Goal: Information Seeking & Learning: Learn about a topic

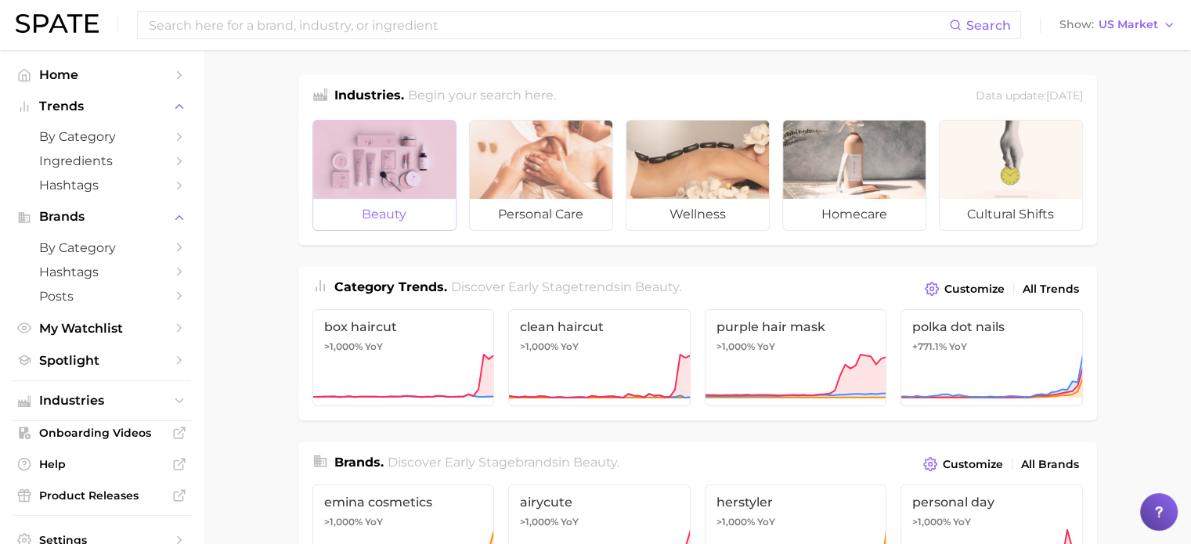
click at [454, 163] on div at bounding box center [384, 160] width 142 height 78
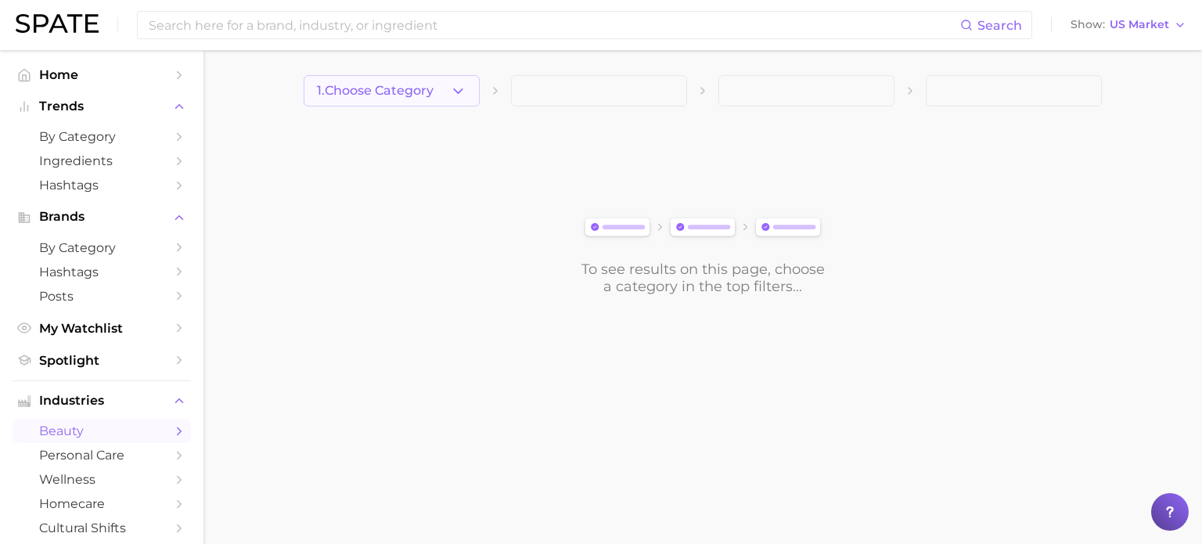
click at [450, 101] on button "1. Choose Category" at bounding box center [392, 90] width 176 height 31
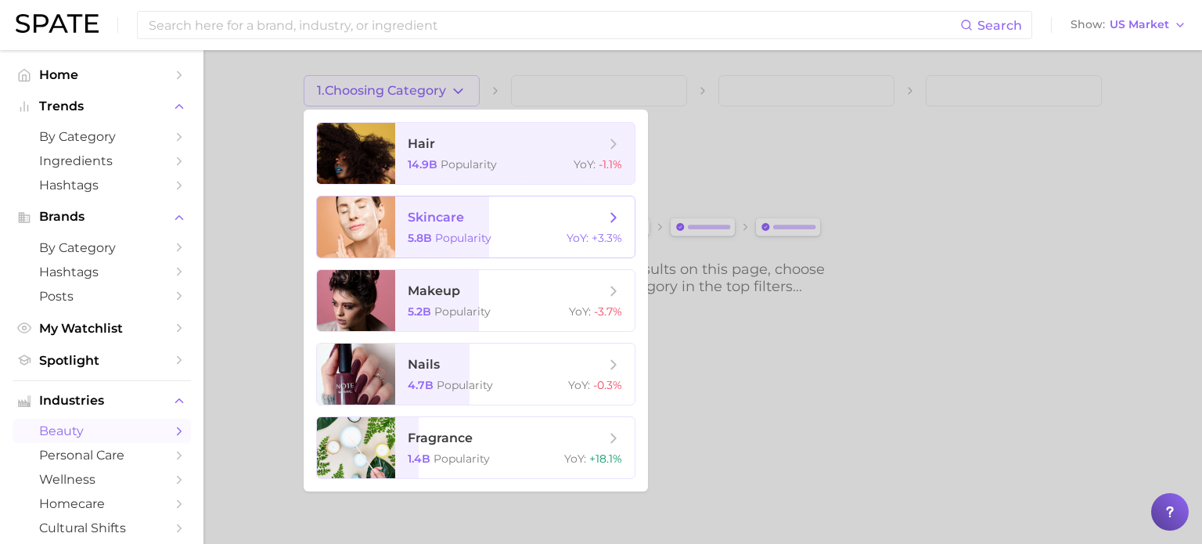
click at [452, 222] on span "skincare" at bounding box center [436, 217] width 56 height 15
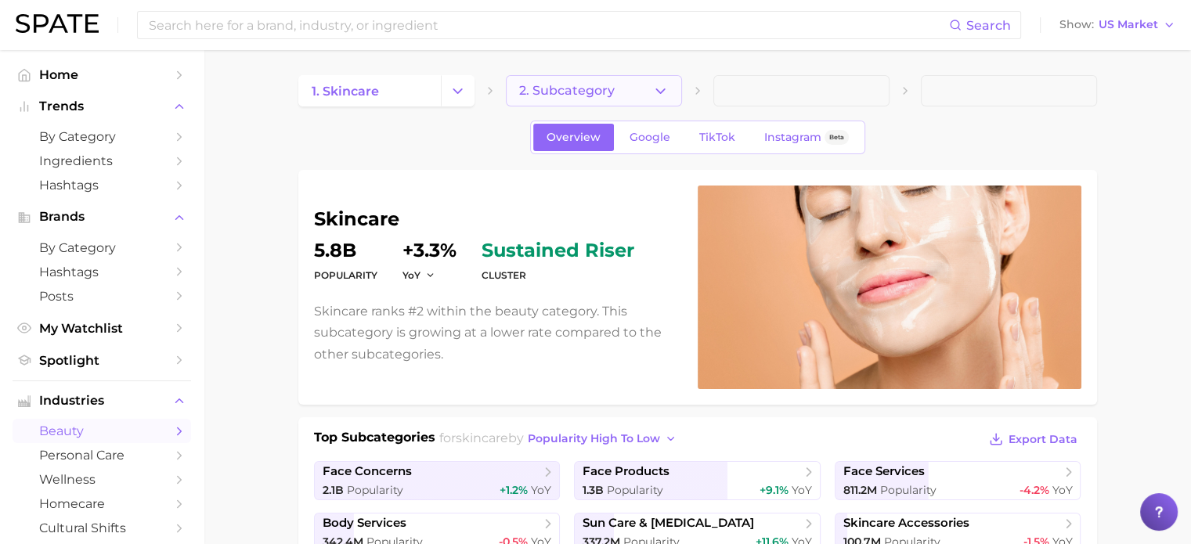
click at [599, 92] on span "2. Subcategory" at bounding box center [567, 91] width 96 height 14
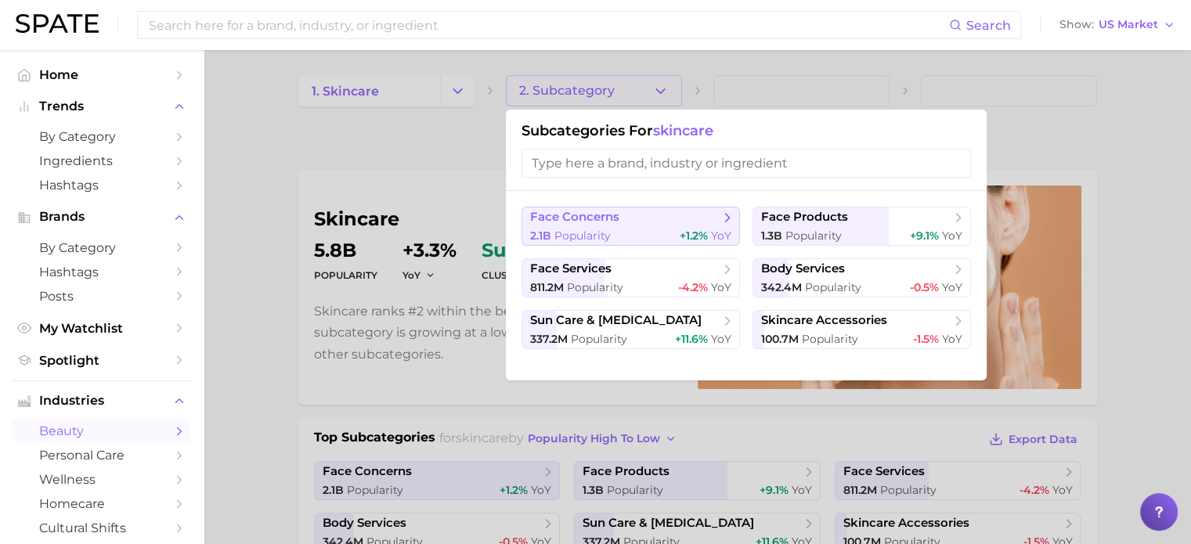
click at [589, 222] on span "face concerns" at bounding box center [574, 217] width 89 height 15
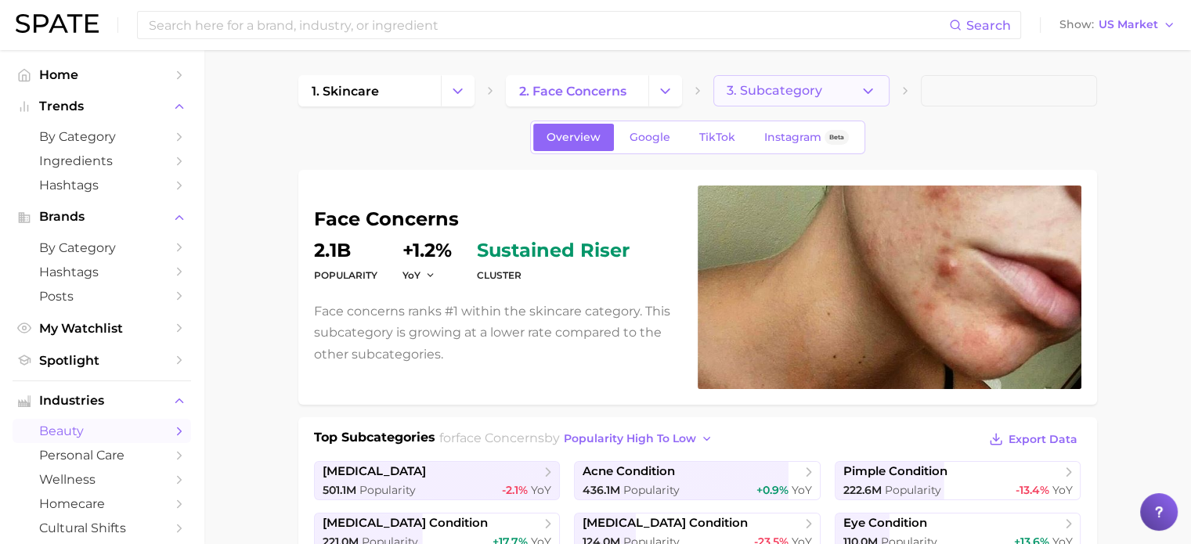
click at [759, 93] on span "3. Subcategory" at bounding box center [774, 91] width 96 height 14
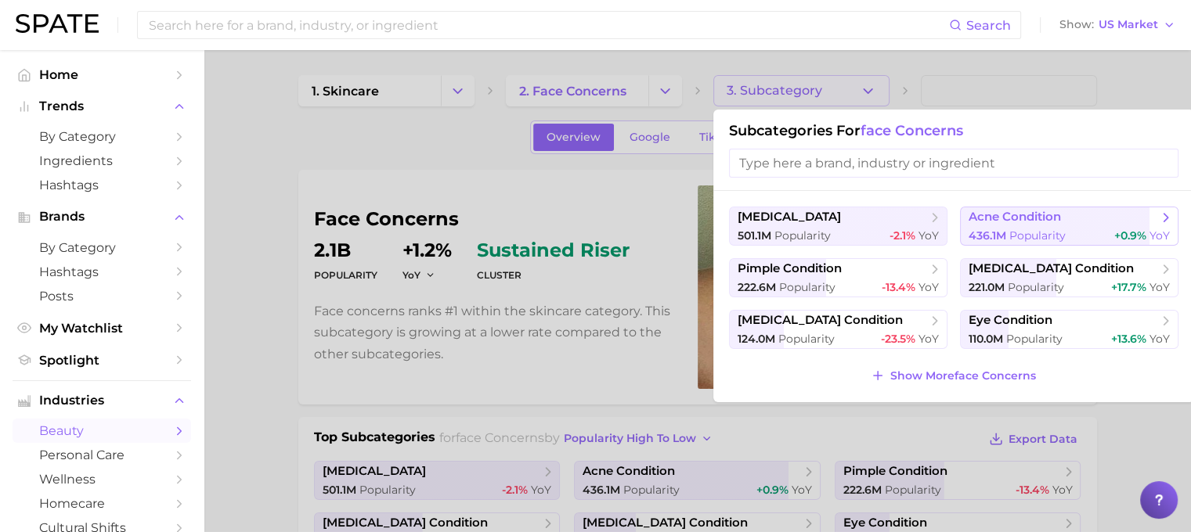
click at [1029, 229] on span "Popularity" at bounding box center [1037, 236] width 56 height 14
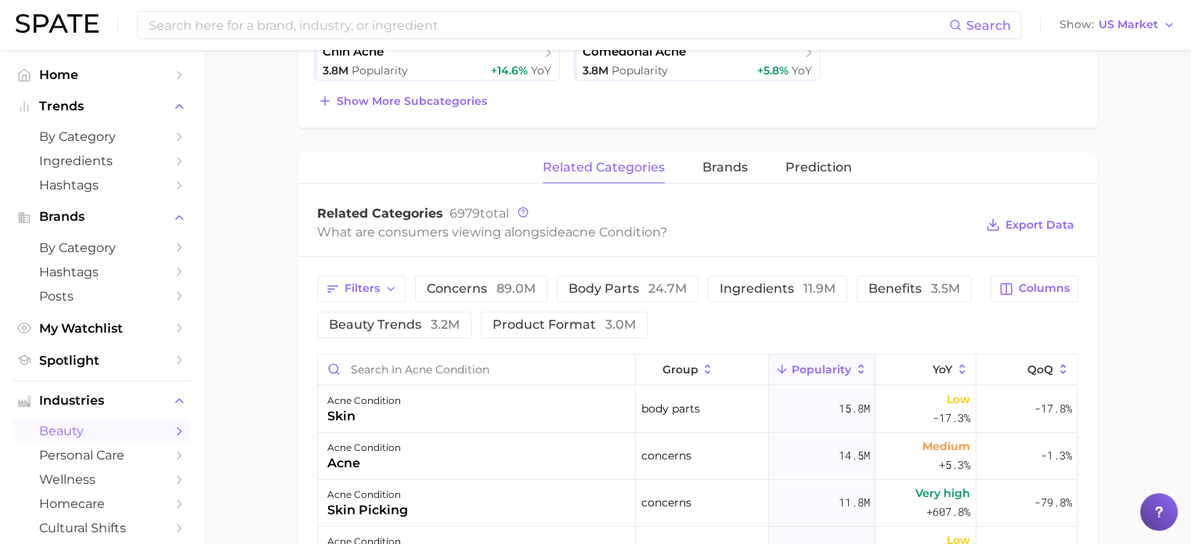
scroll to position [626, 0]
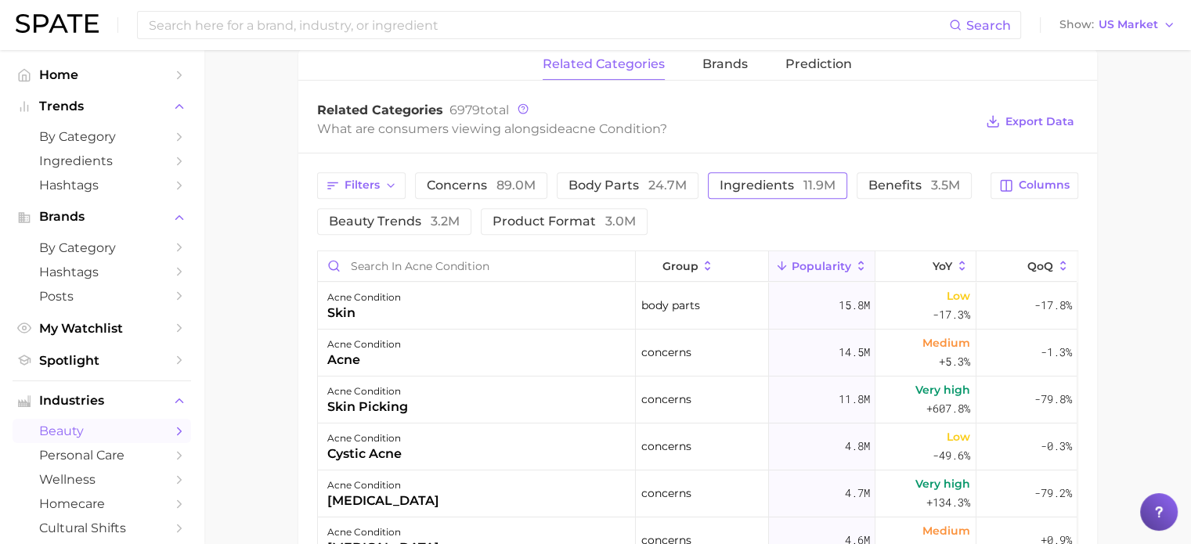
click at [759, 180] on span "ingredients 11.9m" at bounding box center [777, 185] width 116 height 13
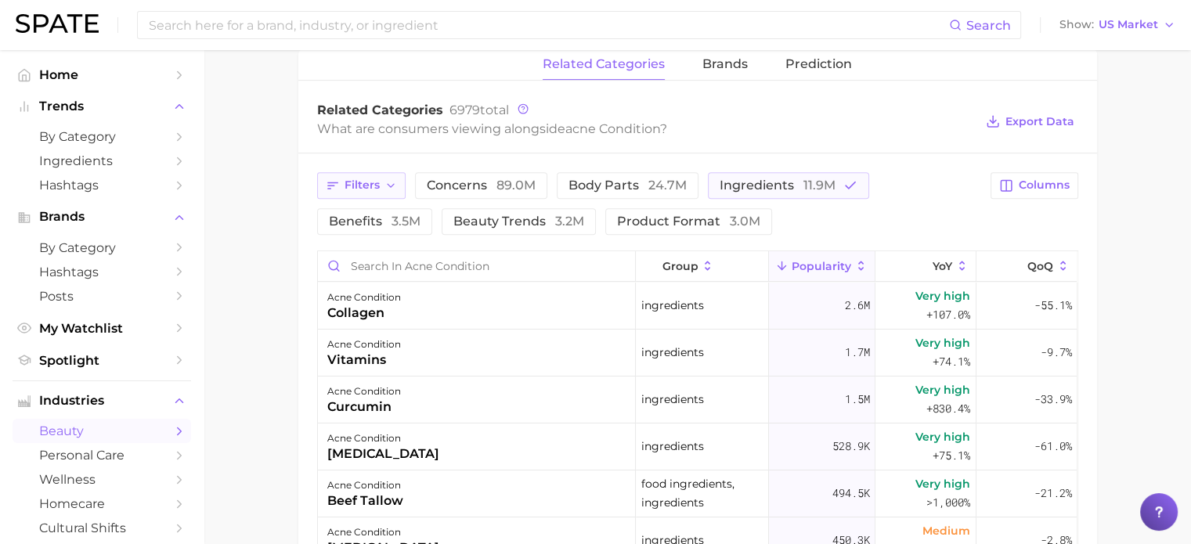
click at [390, 192] on button "Filters" at bounding box center [361, 185] width 88 height 27
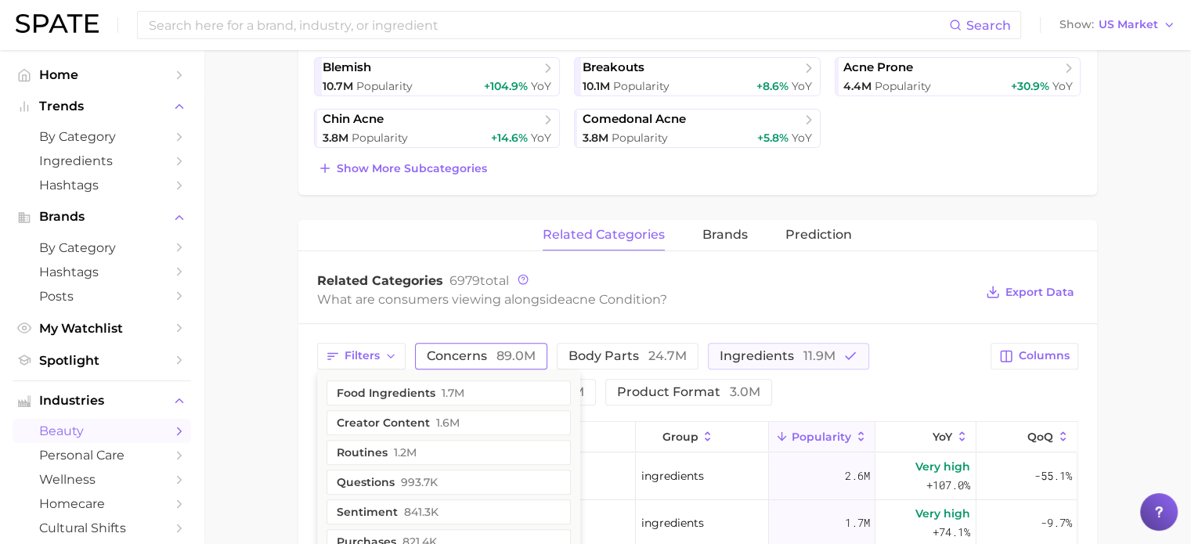
scroll to position [492, 0]
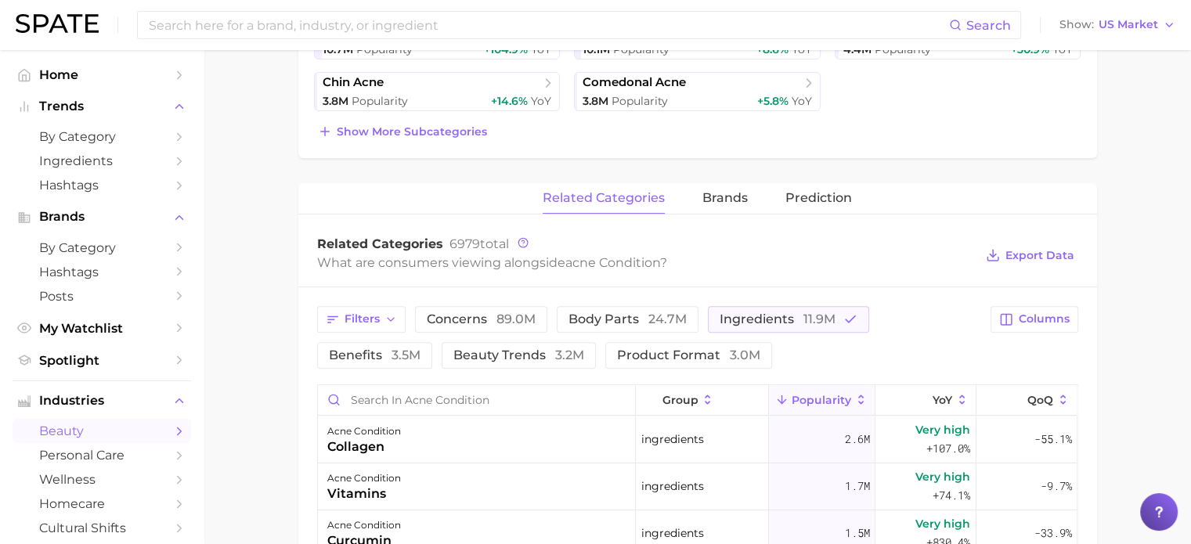
click at [319, 269] on div "What are consumers viewing alongside acne condition ?" at bounding box center [646, 262] width 658 height 21
click at [395, 317] on icon "button" at bounding box center [390, 319] width 13 height 13
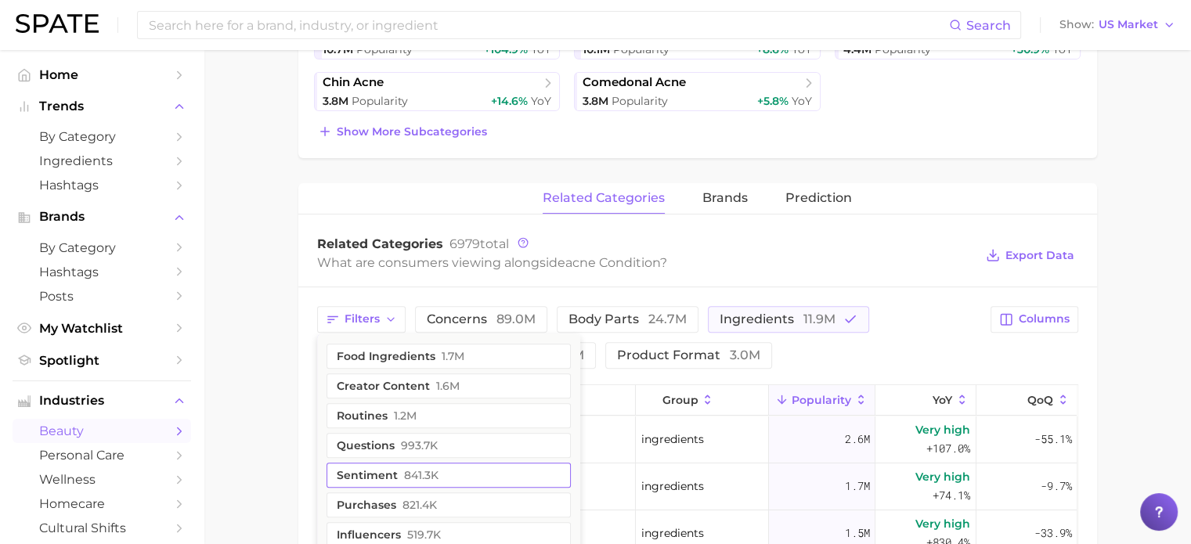
click at [404, 469] on span "841.3k" at bounding box center [421, 475] width 34 height 13
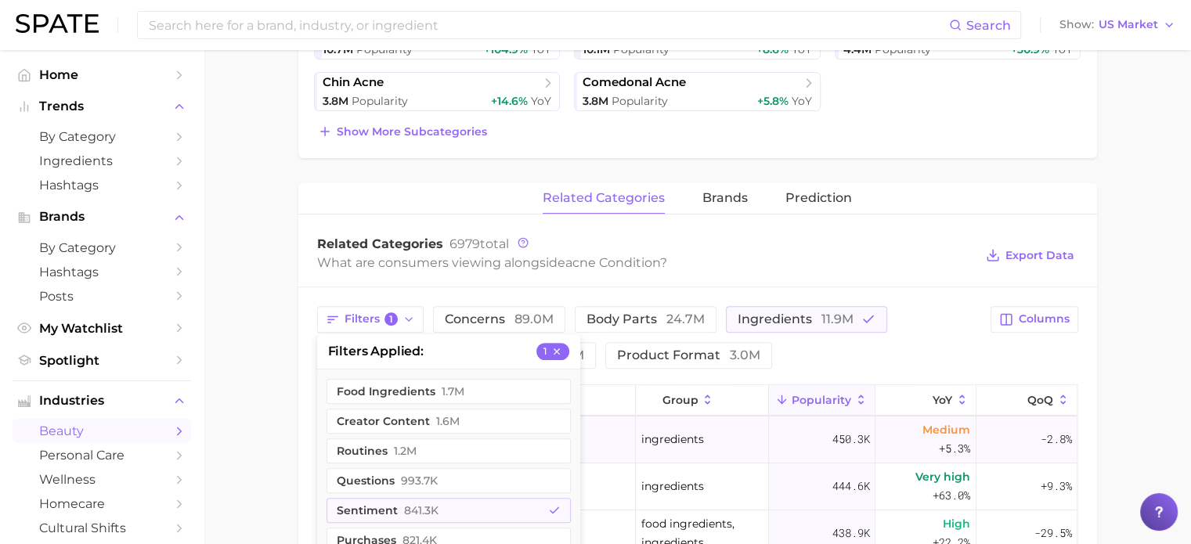
scroll to position [235, 0]
click at [373, 501] on button "sentiment 841.3k" at bounding box center [448, 510] width 244 height 25
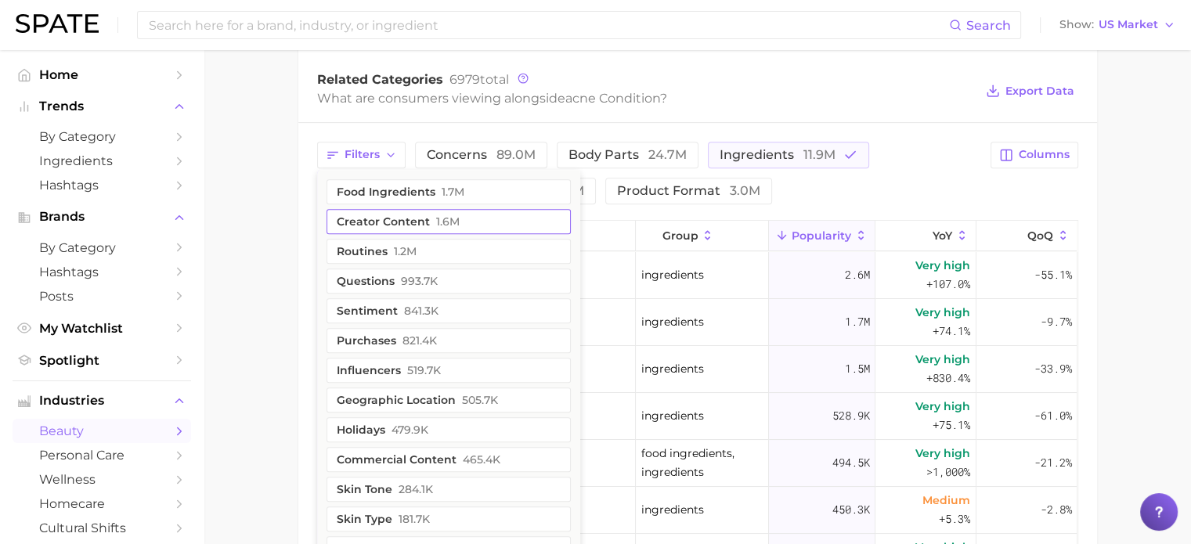
scroll to position [649, 0]
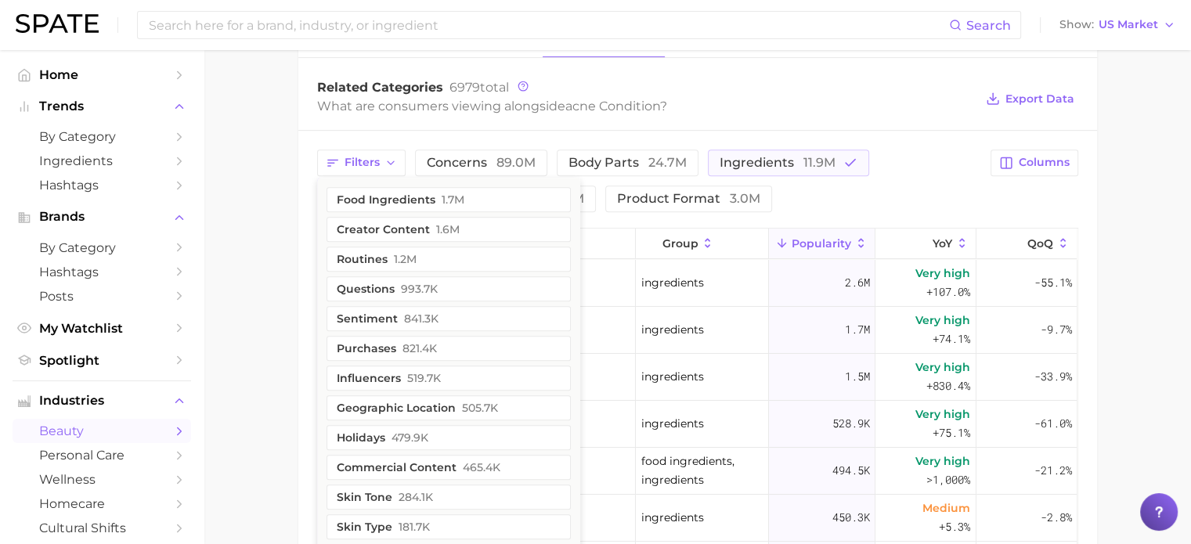
click at [930, 106] on div "What are consumers viewing alongside acne condition ?" at bounding box center [646, 106] width 658 height 21
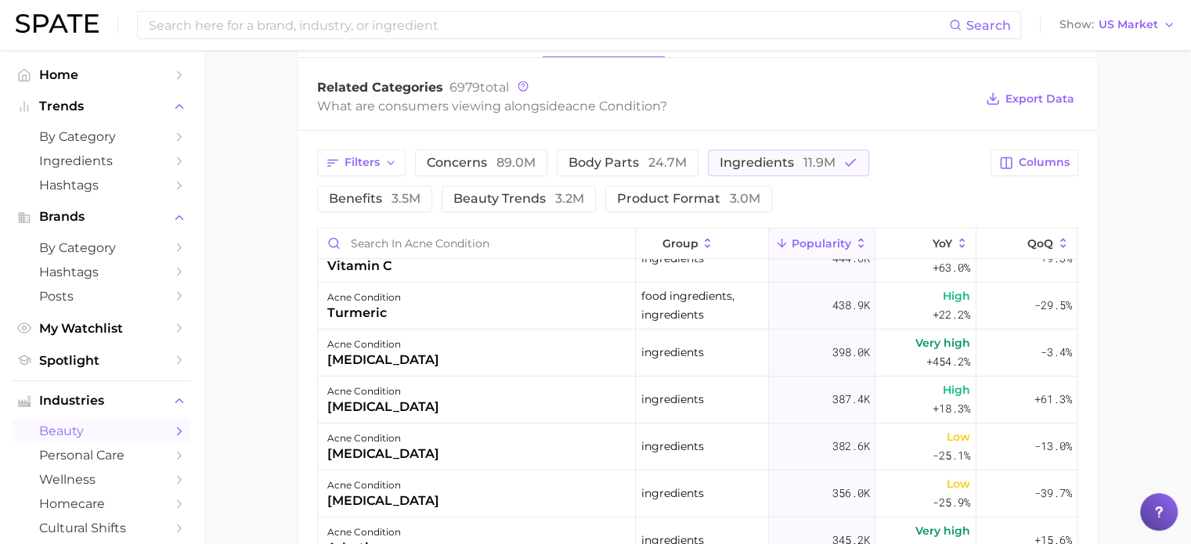
scroll to position [391, 0]
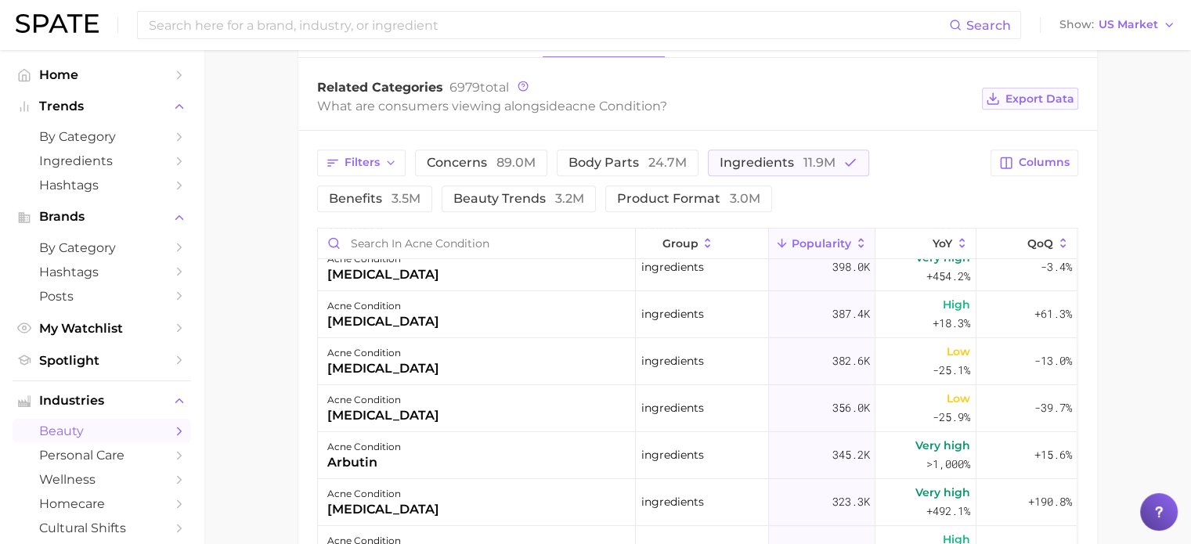
click at [1049, 93] on span "Export Data" at bounding box center [1039, 98] width 69 height 13
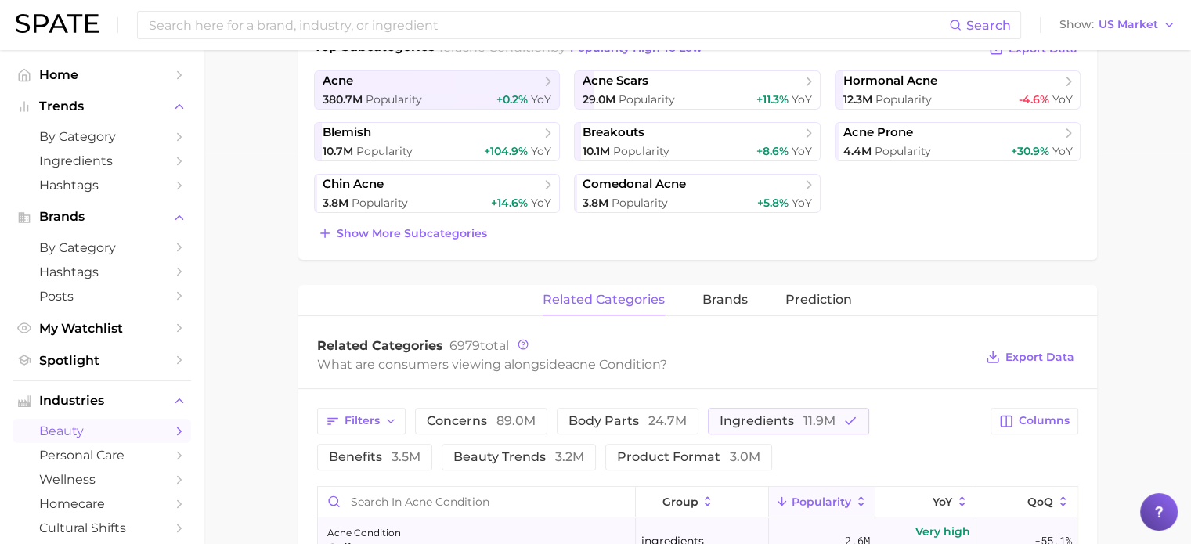
scroll to position [492, 0]
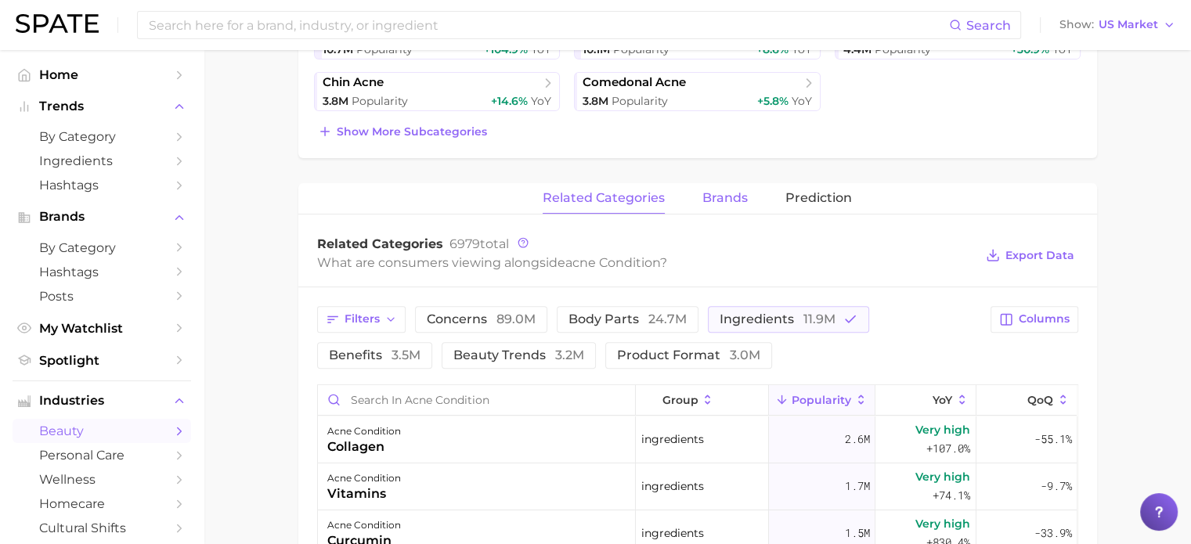
click at [727, 201] on span "brands" at bounding box center [724, 198] width 45 height 14
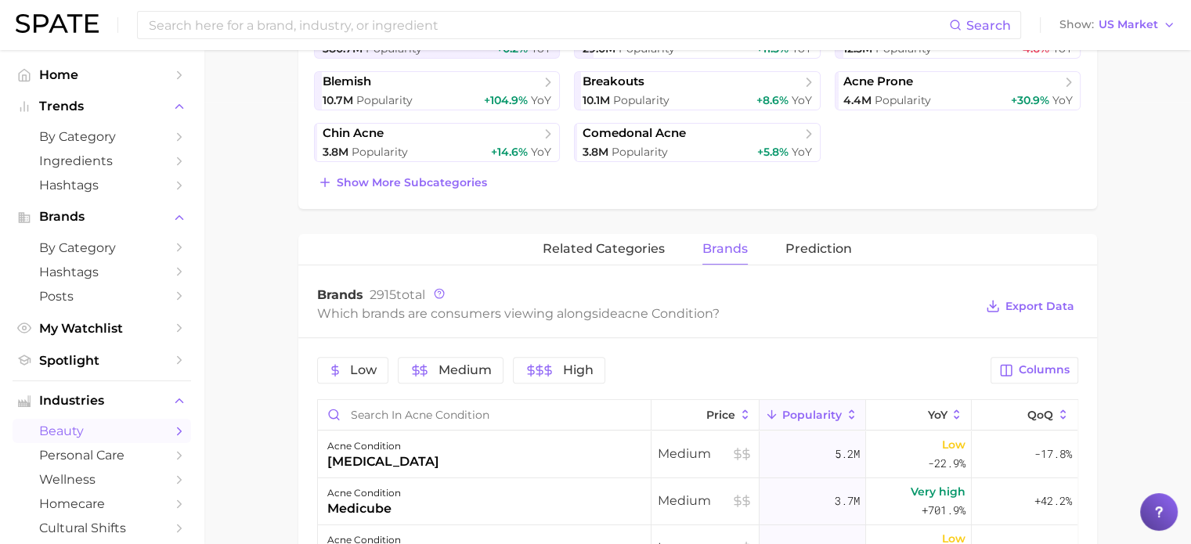
scroll to position [414, 0]
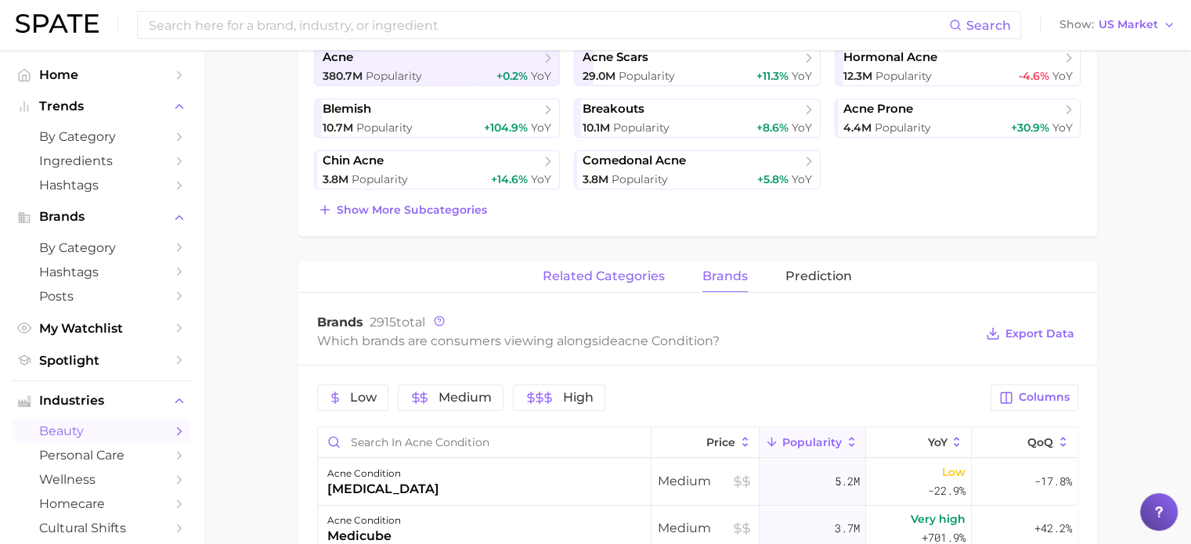
click at [605, 269] on span "related categories" at bounding box center [604, 276] width 122 height 14
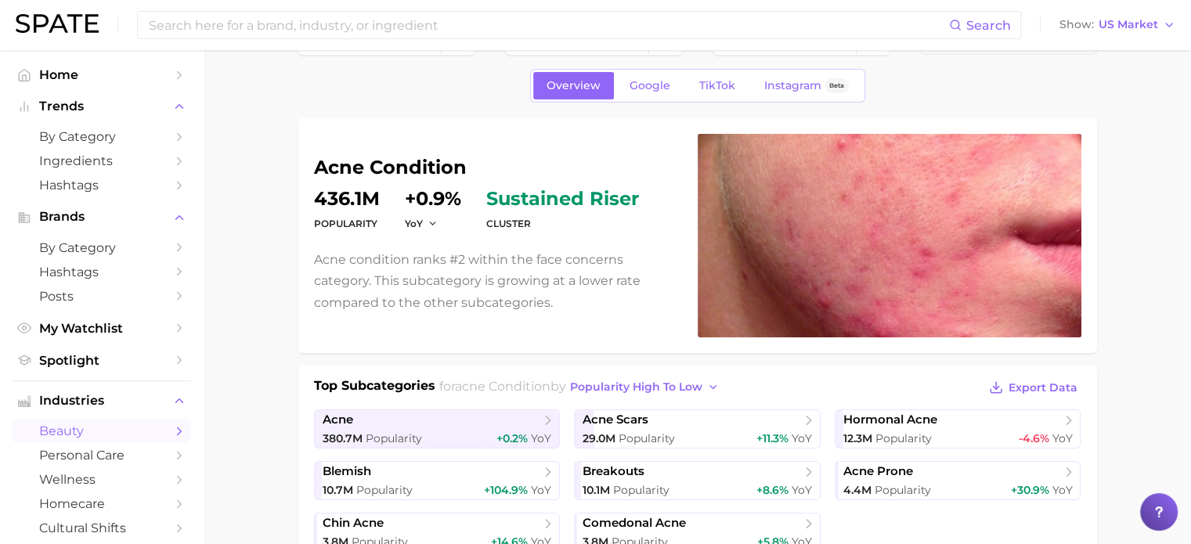
scroll to position [0, 0]
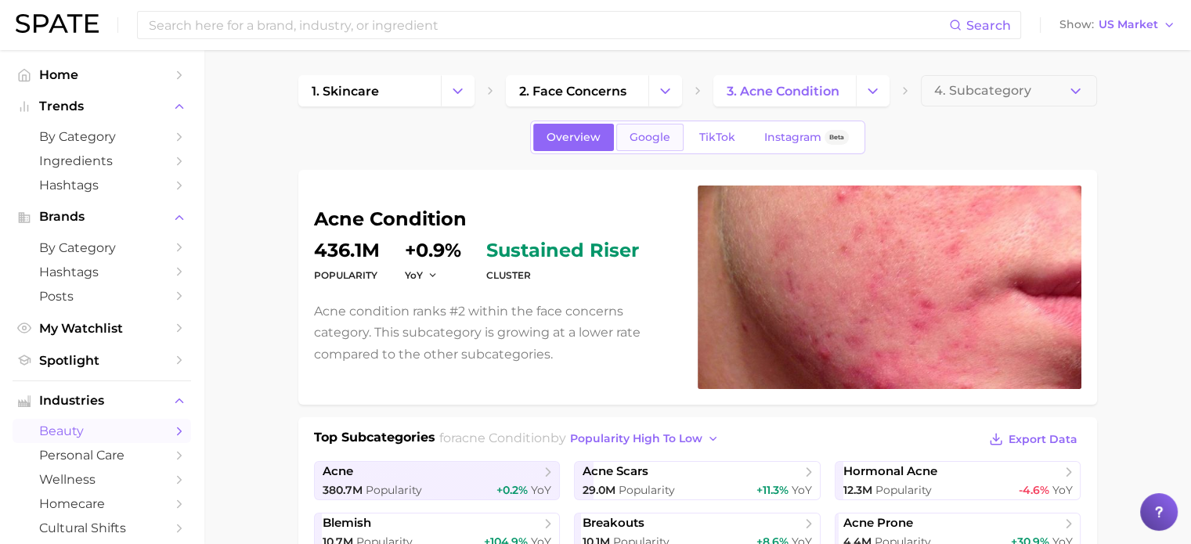
click at [645, 131] on span "Google" at bounding box center [649, 137] width 41 height 13
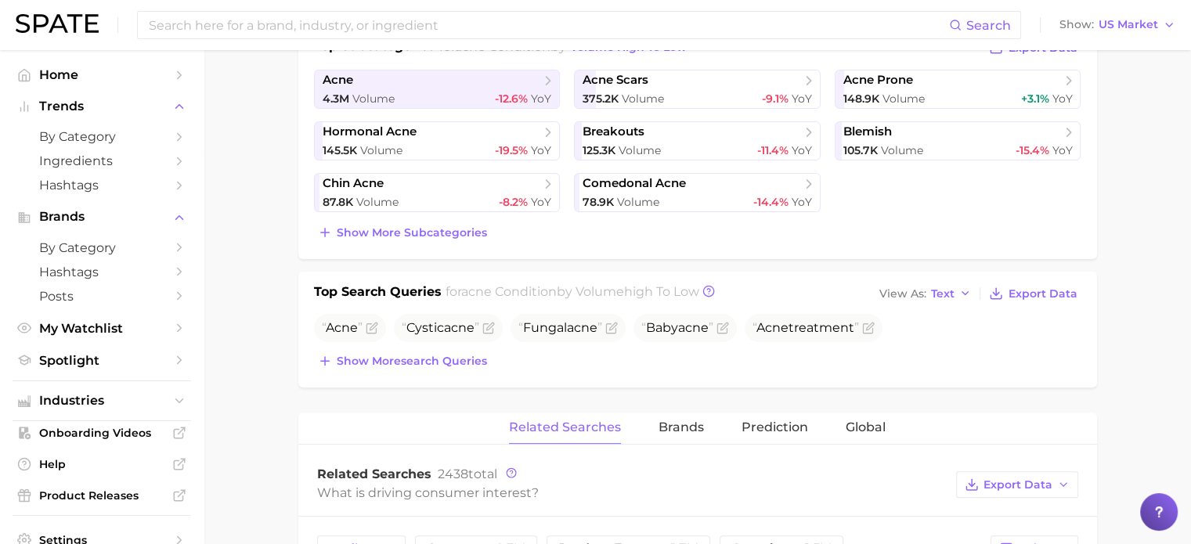
scroll to position [783, 0]
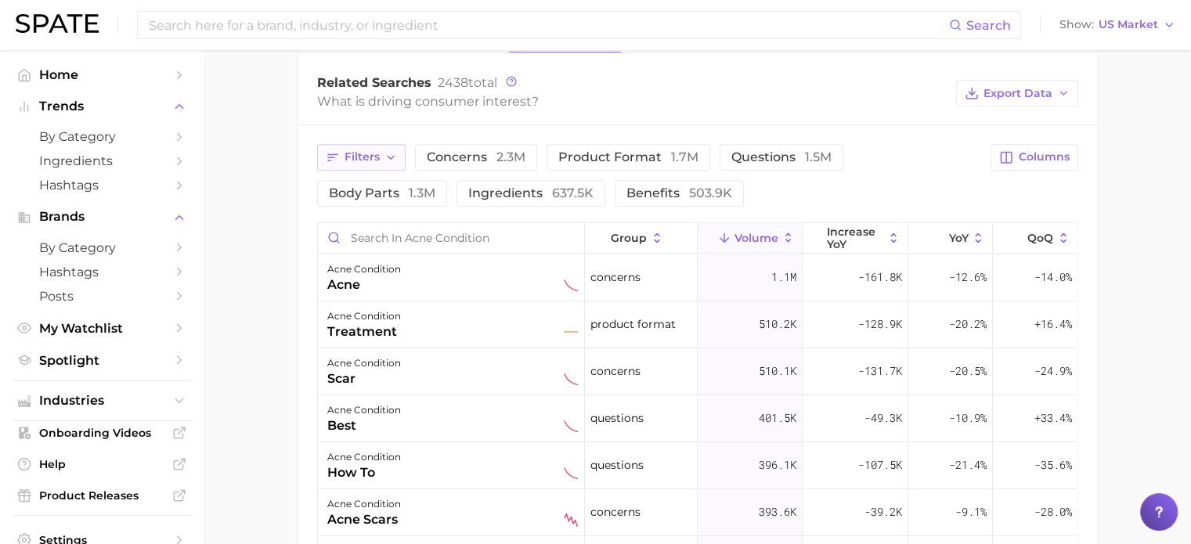
click at [384, 151] on icon "button" at bounding box center [390, 157] width 13 height 13
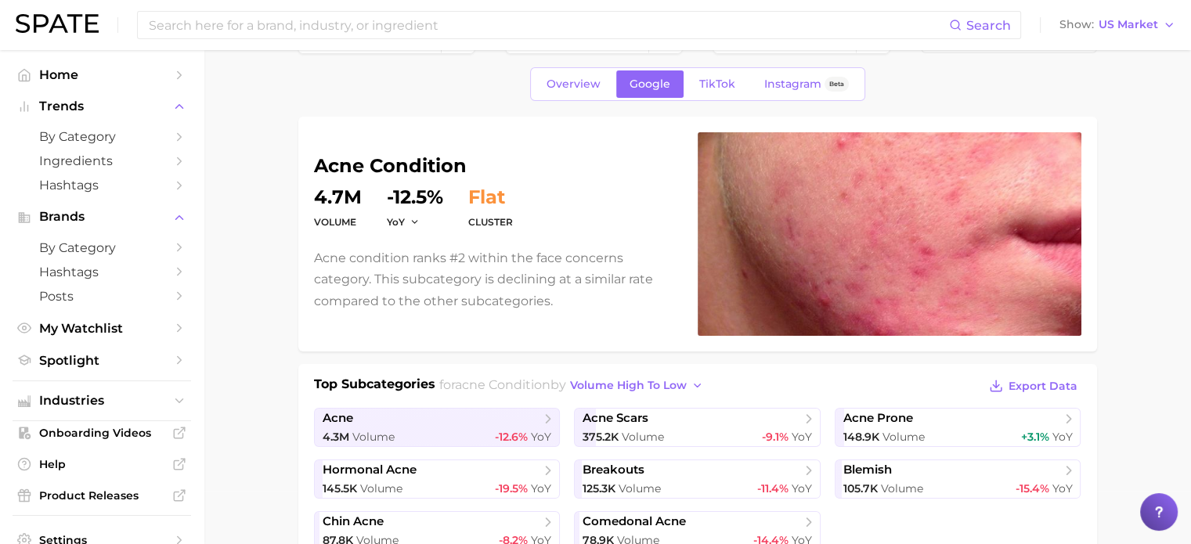
scroll to position [0, 0]
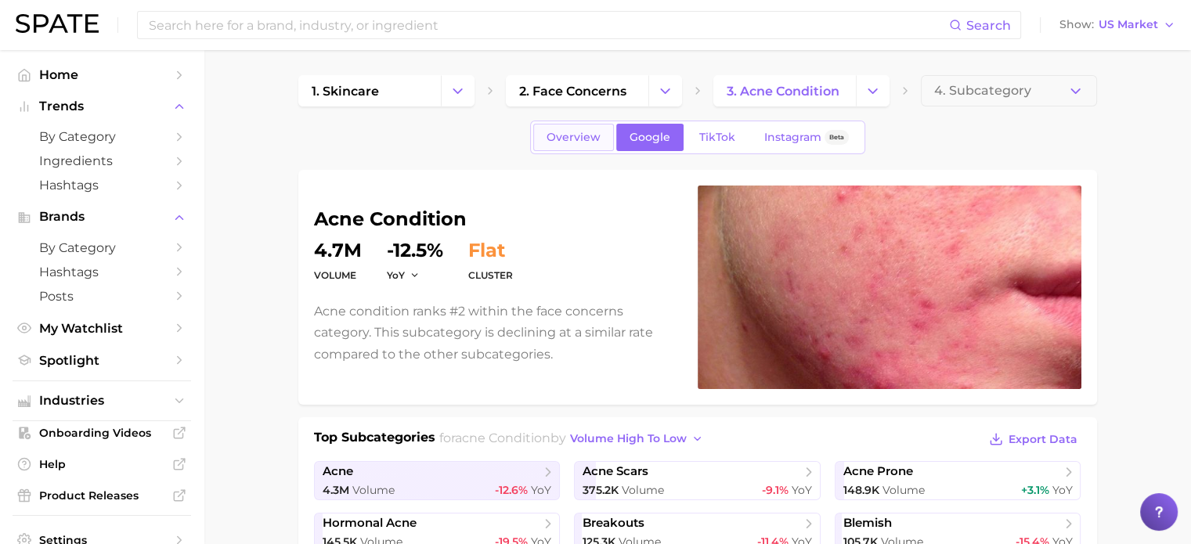
click at [565, 137] on span "Overview" at bounding box center [573, 137] width 54 height 13
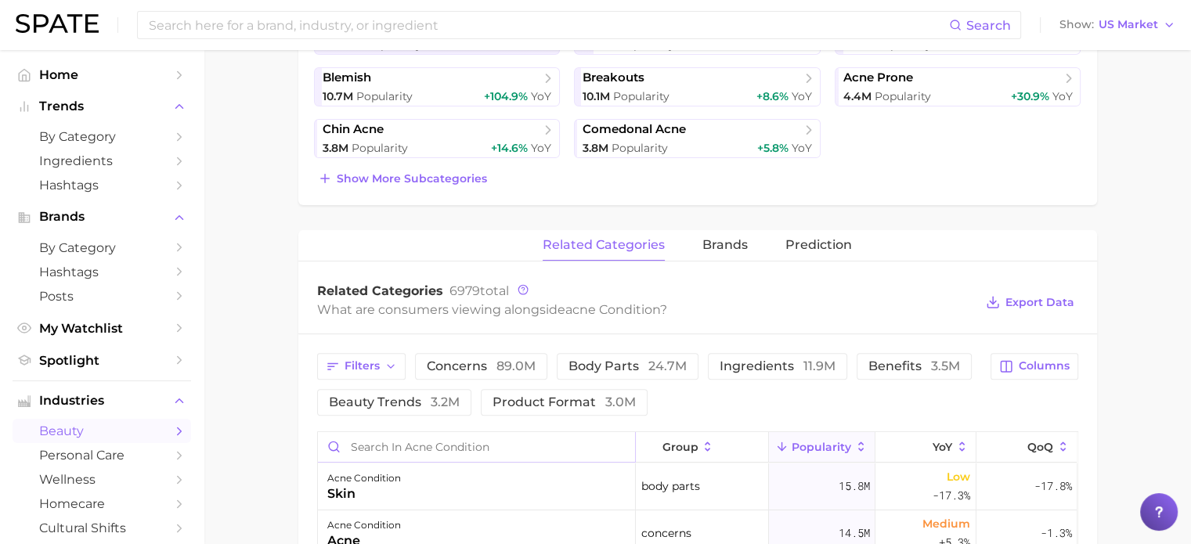
scroll to position [470, 0]
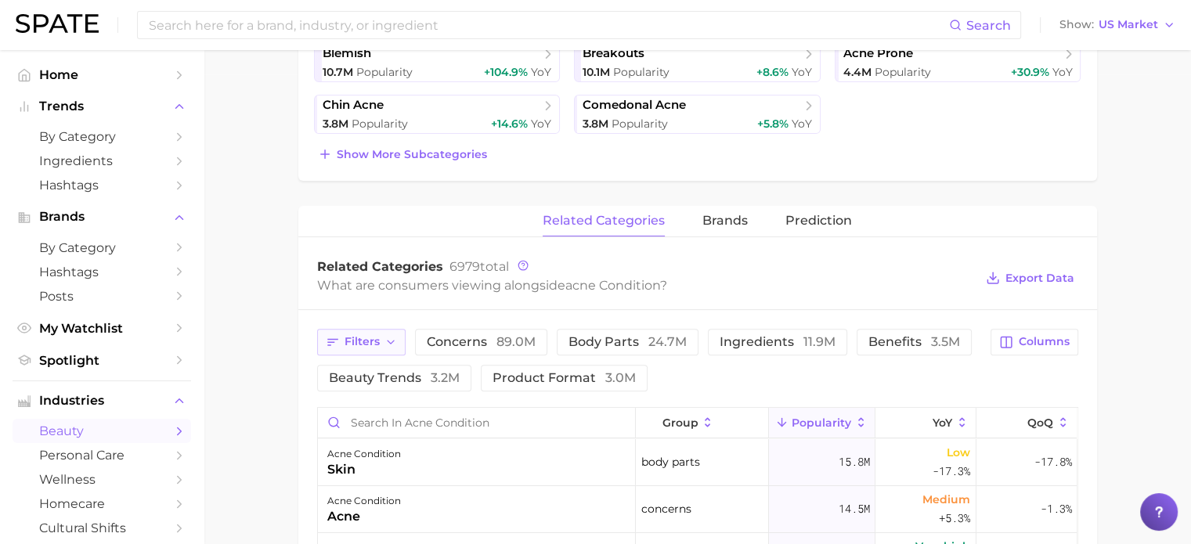
click at [356, 337] on span "Filters" at bounding box center [361, 341] width 35 height 13
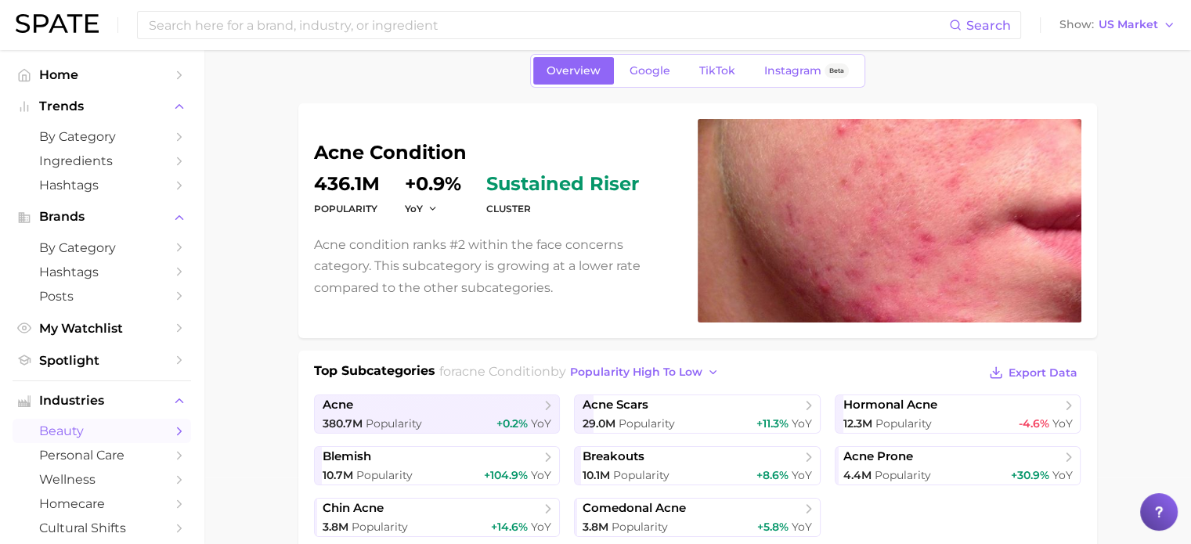
scroll to position [0, 0]
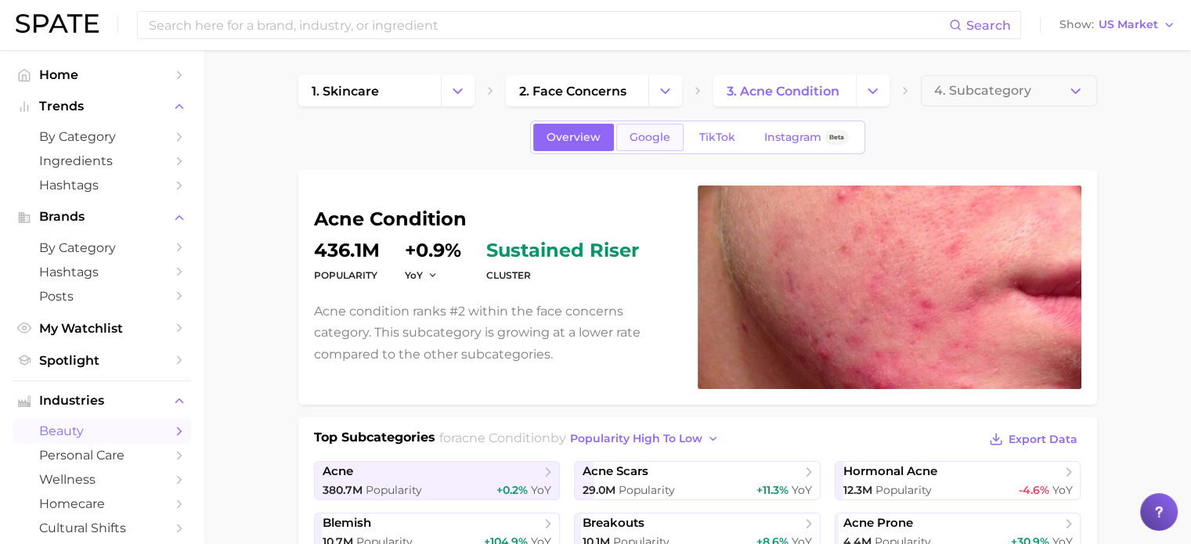
click at [639, 134] on span "Google" at bounding box center [649, 137] width 41 height 13
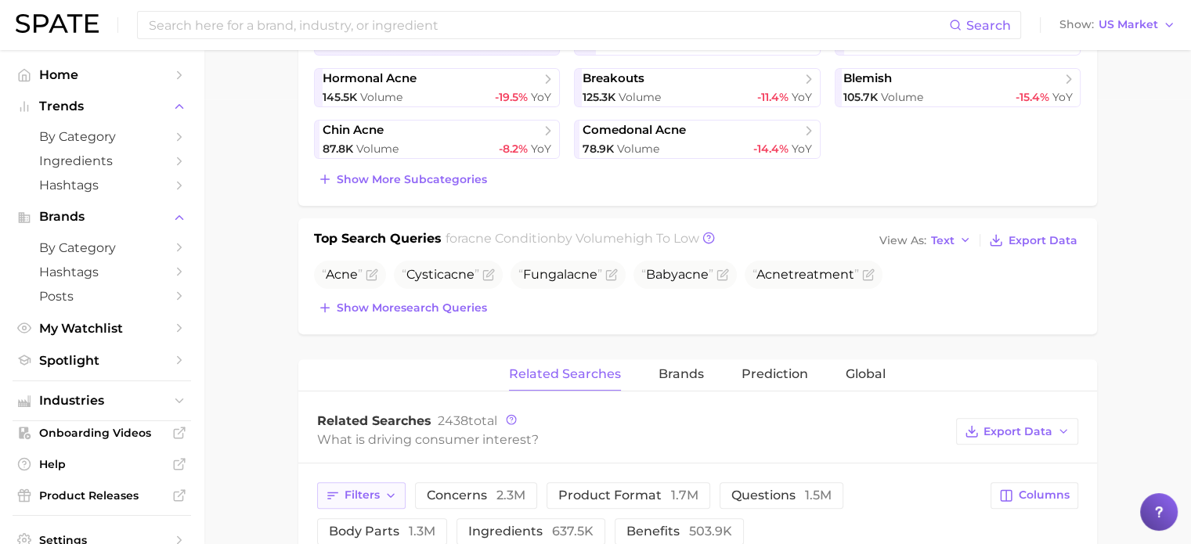
scroll to position [470, 0]
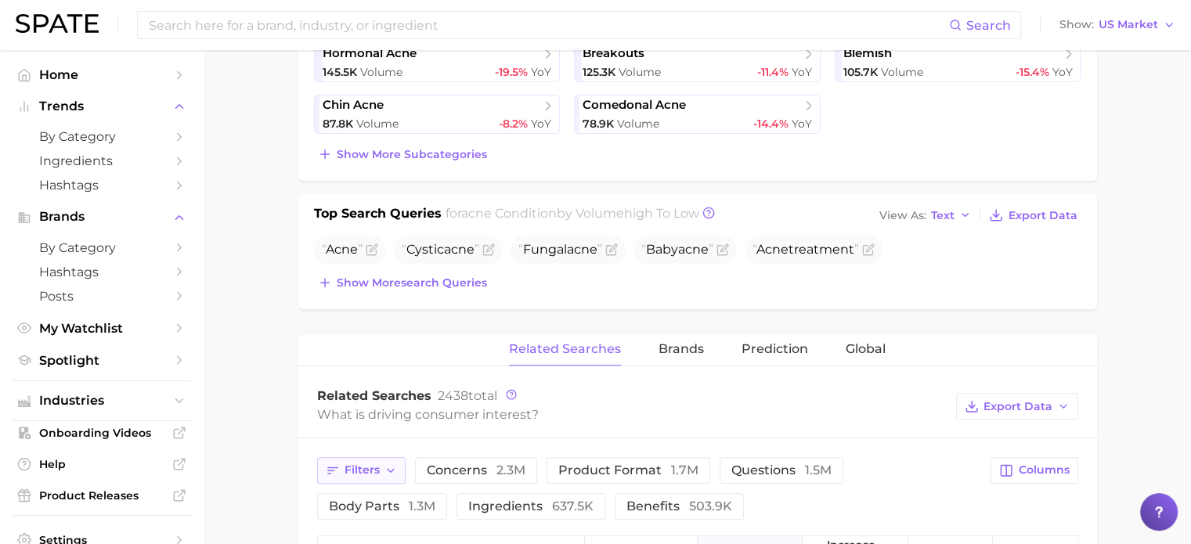
click at [365, 471] on span "Filters" at bounding box center [361, 469] width 35 height 13
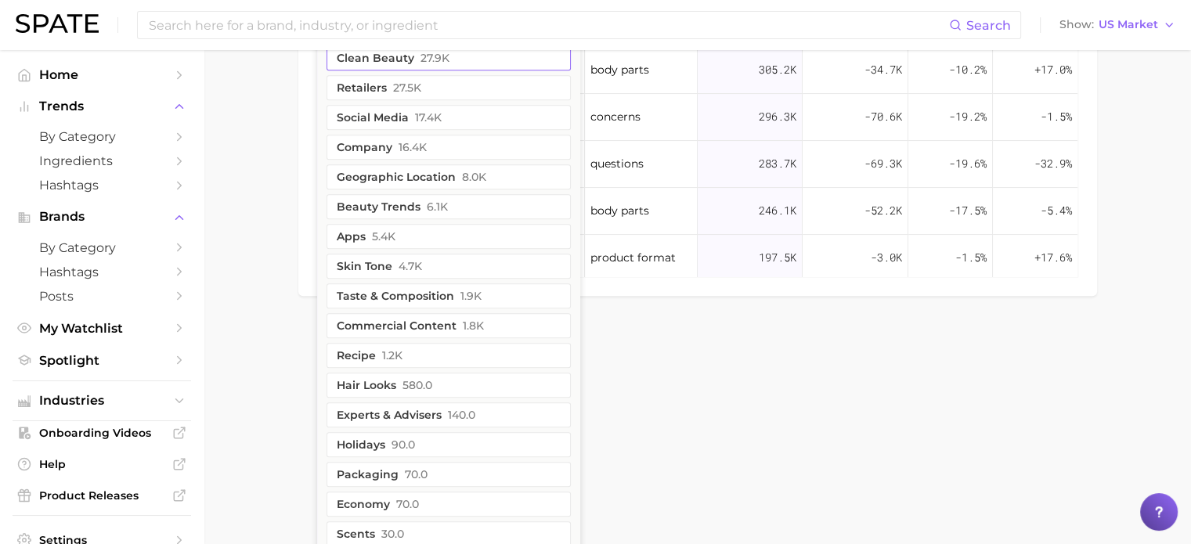
scroll to position [1316, 0]
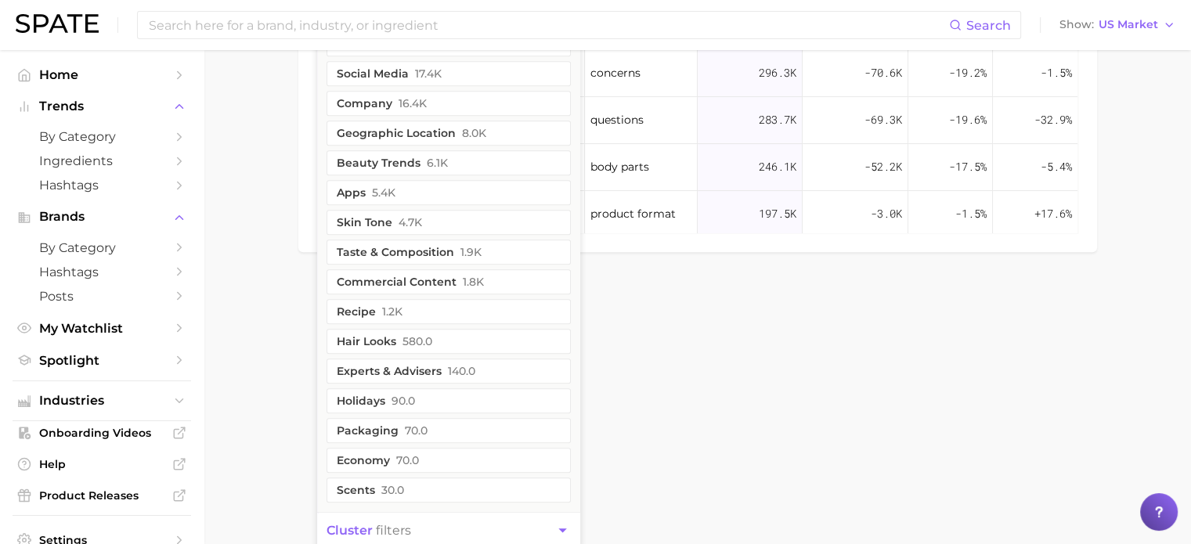
click at [374, 529] on span "cluster filters" at bounding box center [368, 530] width 85 height 15
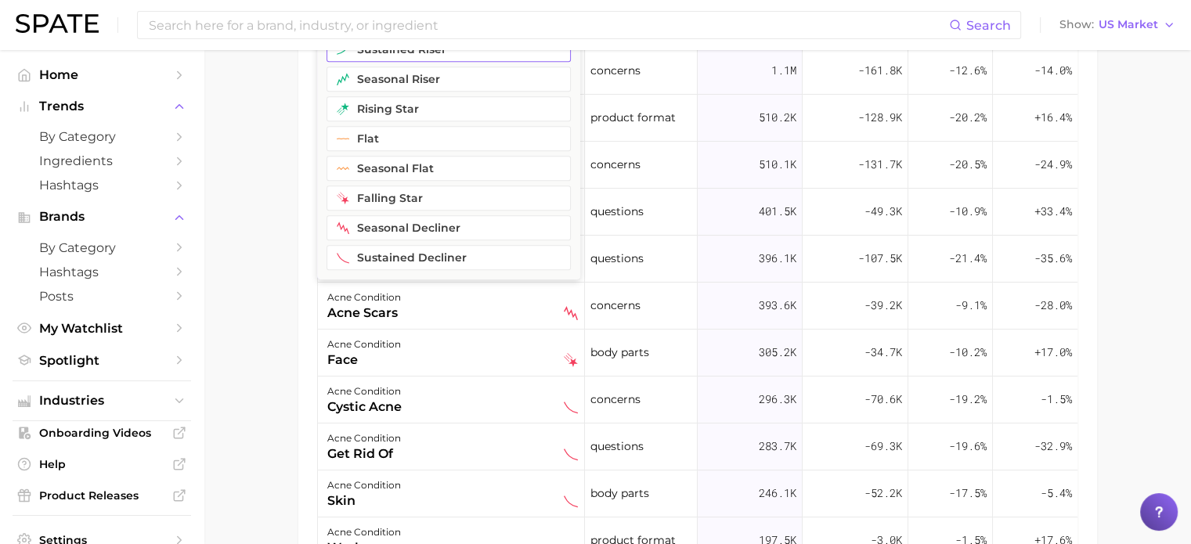
scroll to position [864, 0]
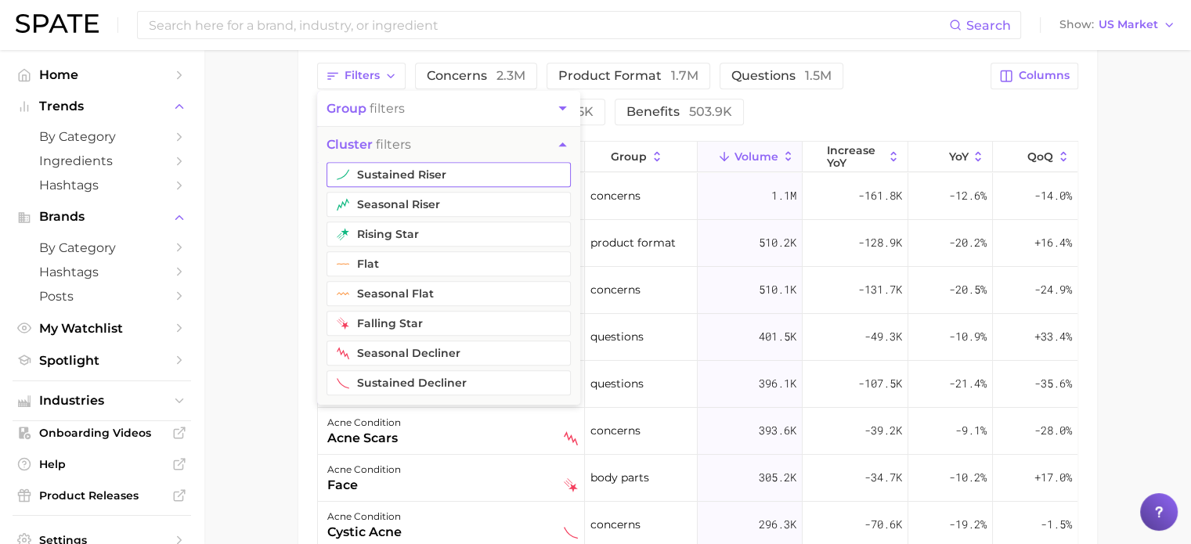
click at [408, 173] on button "sustained riser" at bounding box center [448, 174] width 244 height 25
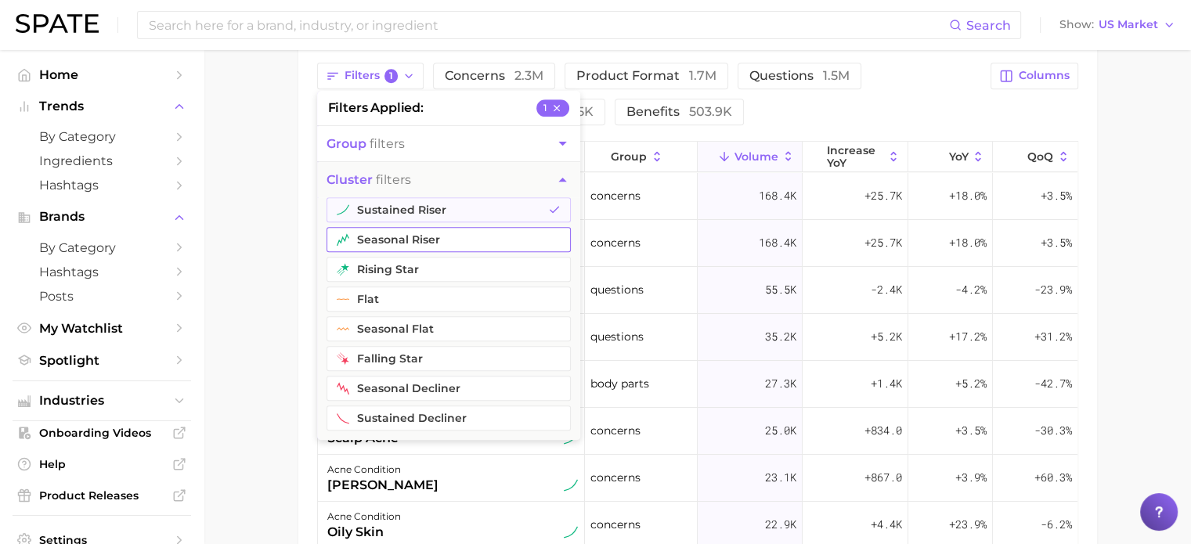
click at [390, 236] on button "seasonal riser" at bounding box center [448, 239] width 244 height 25
click at [386, 267] on button "rising star" at bounding box center [448, 269] width 244 height 25
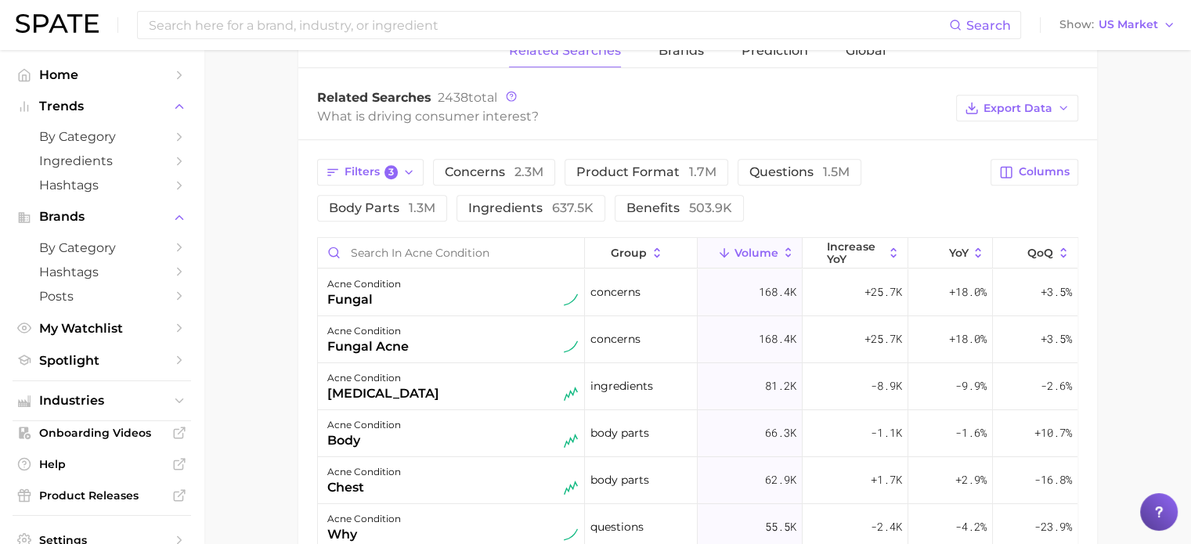
scroll to position [551, 0]
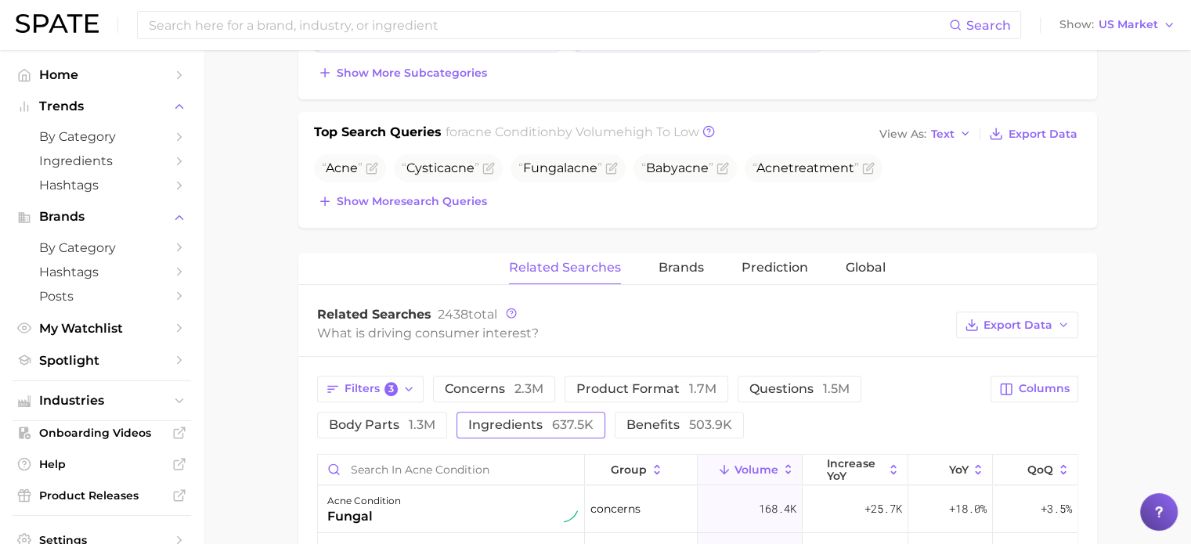
click at [526, 422] on span "ingredients 637.5k" at bounding box center [530, 424] width 125 height 15
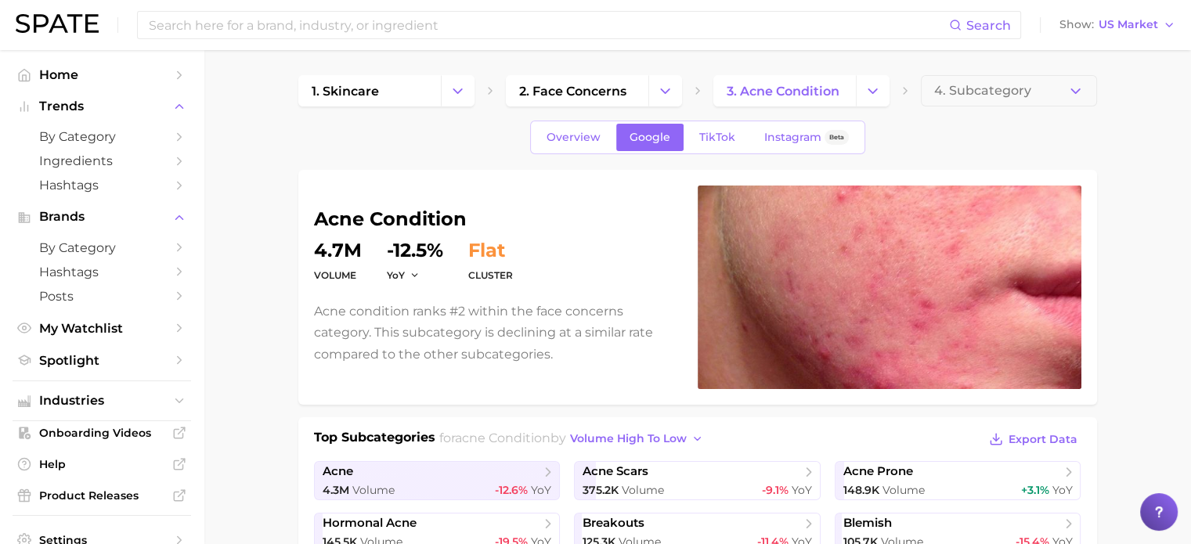
scroll to position [0, 0]
click at [576, 142] on span "Overview" at bounding box center [573, 137] width 54 height 13
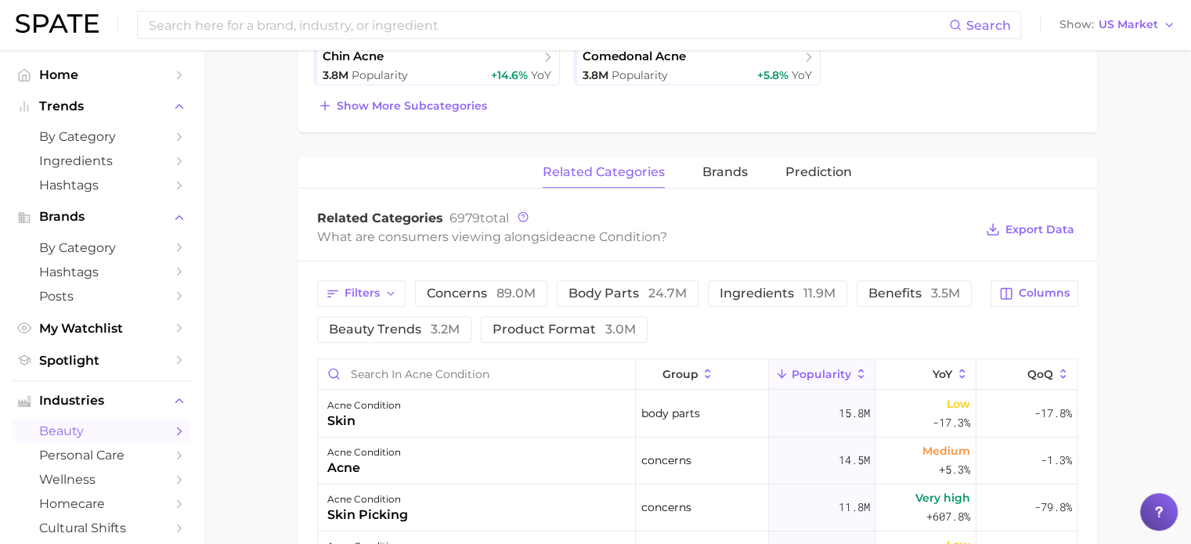
scroll to position [470, 0]
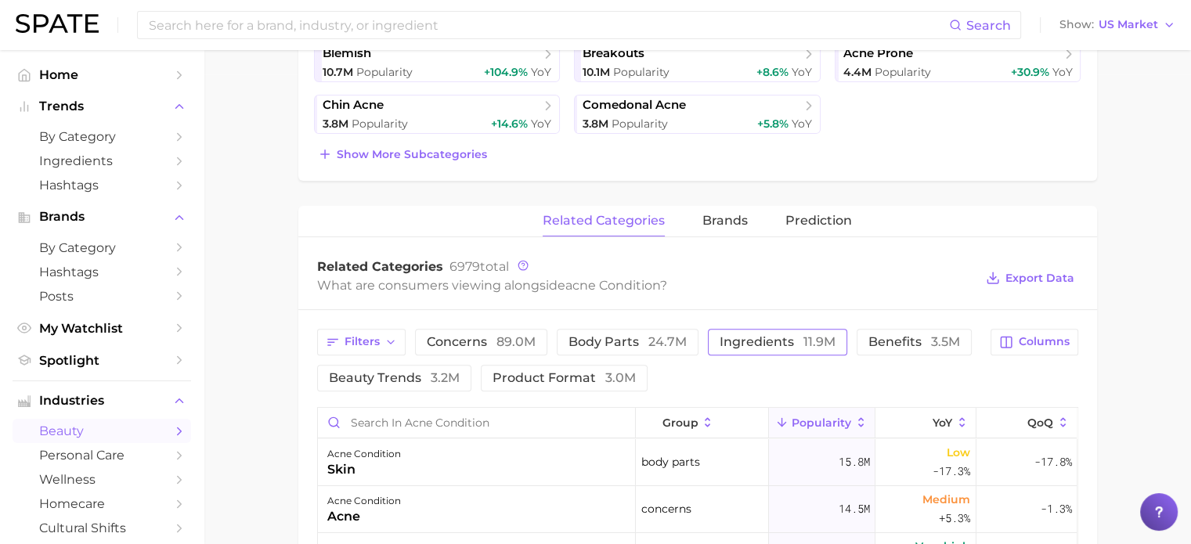
click at [775, 345] on span "ingredients 11.9m" at bounding box center [777, 342] width 116 height 13
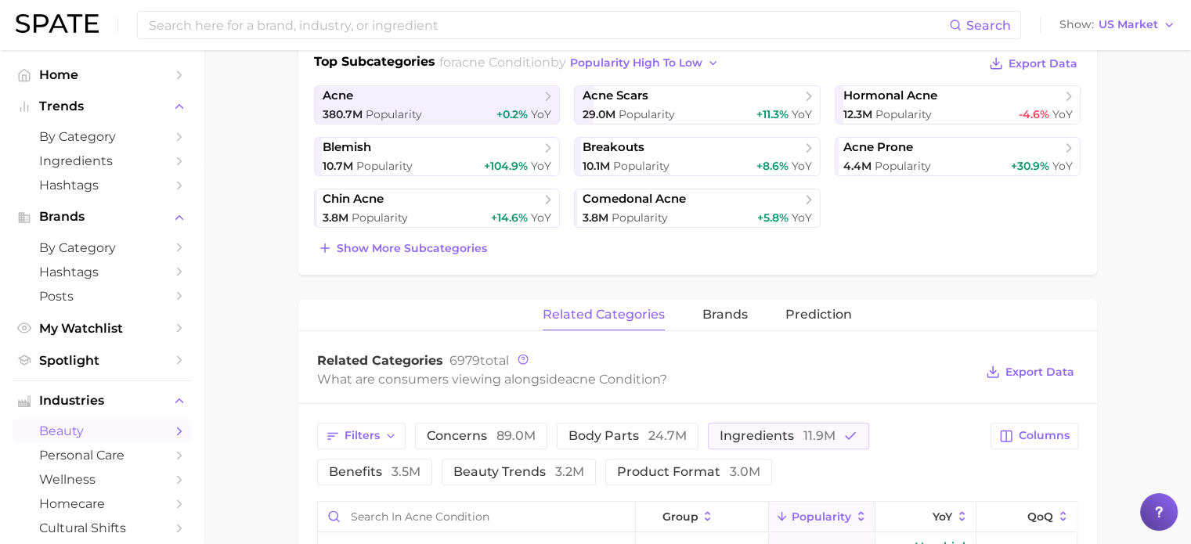
scroll to position [157, 0]
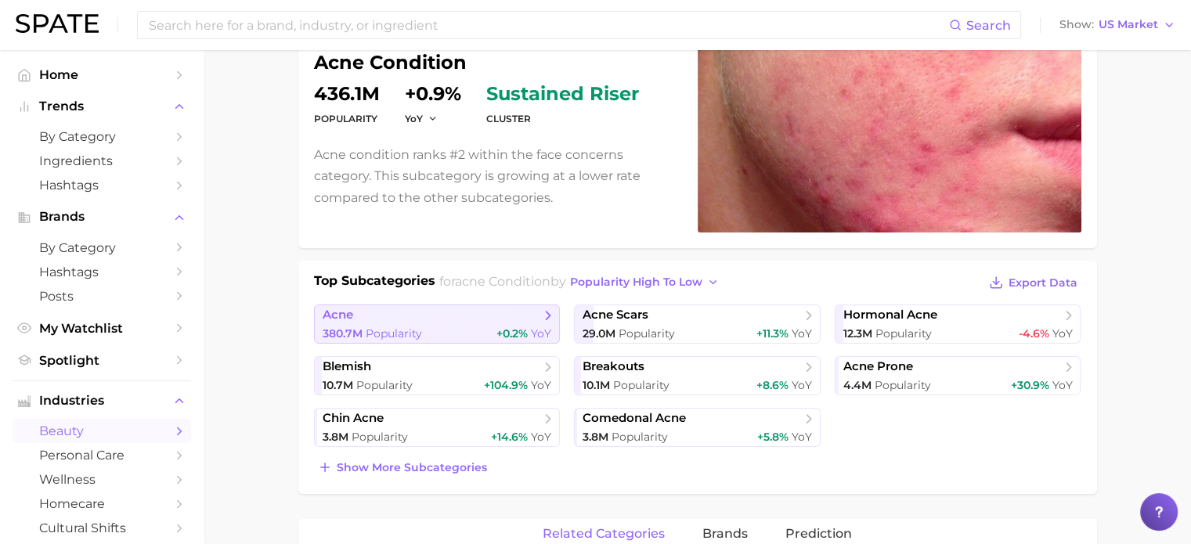
click at [429, 326] on div "380.7m Popularity +0.2% YoY" at bounding box center [437, 333] width 229 height 15
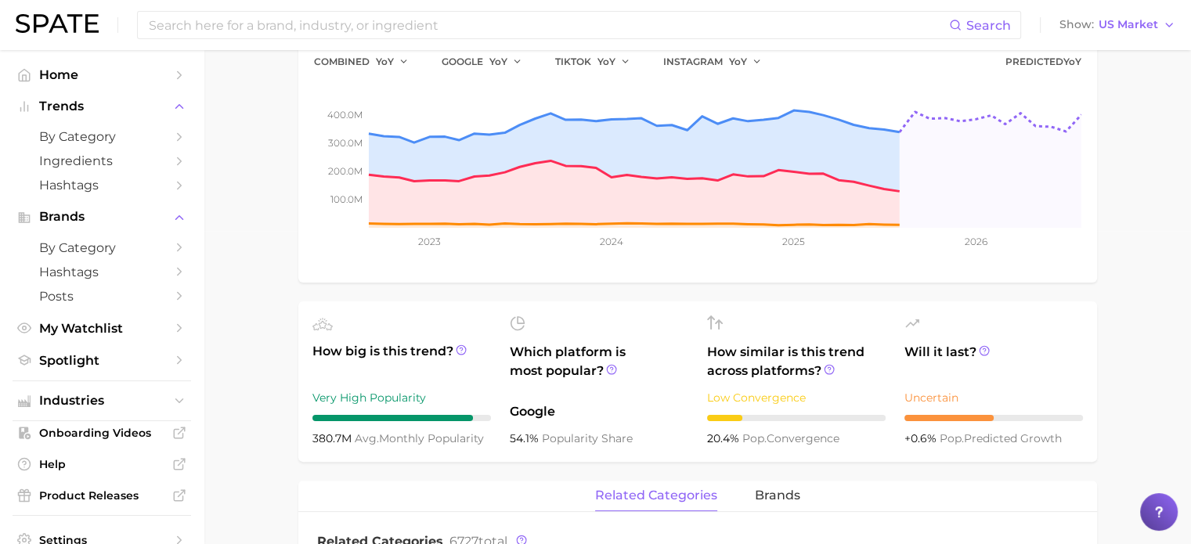
scroll to position [548, 0]
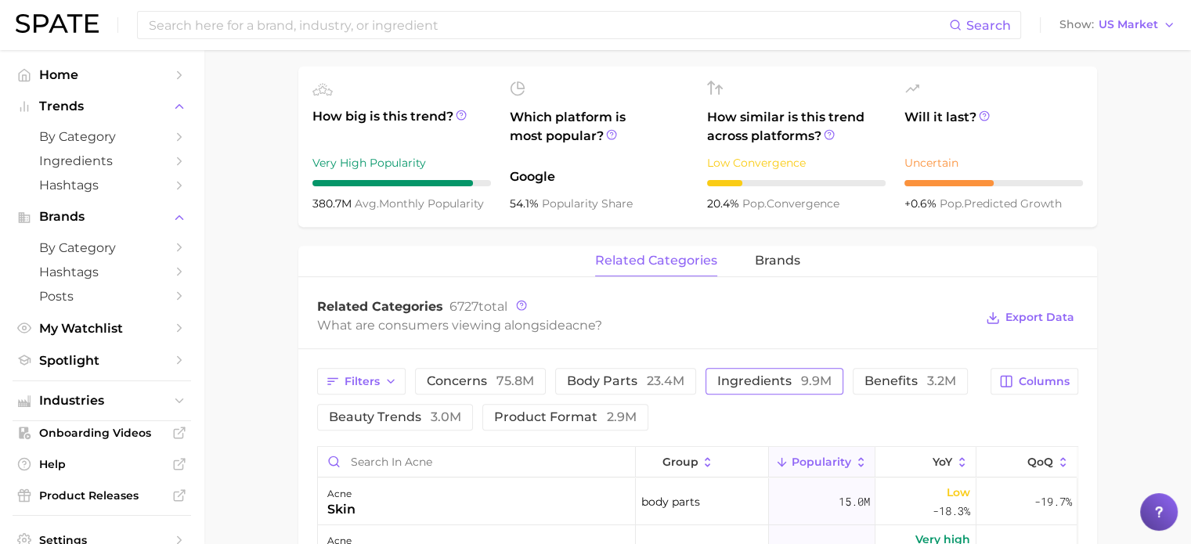
click at [789, 380] on span "ingredients 9.9m" at bounding box center [774, 381] width 114 height 13
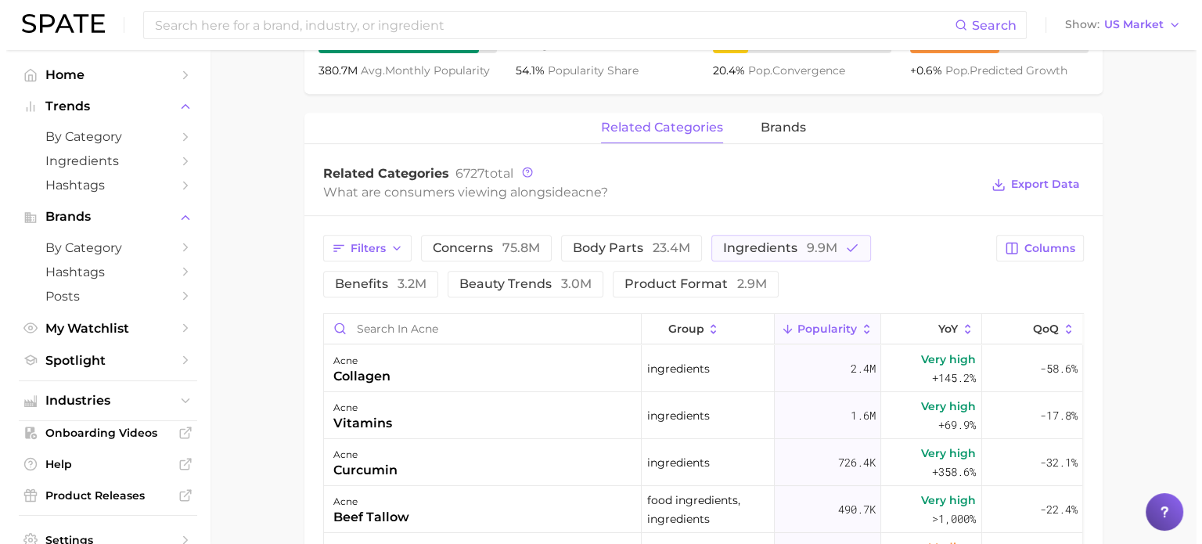
scroll to position [705, 0]
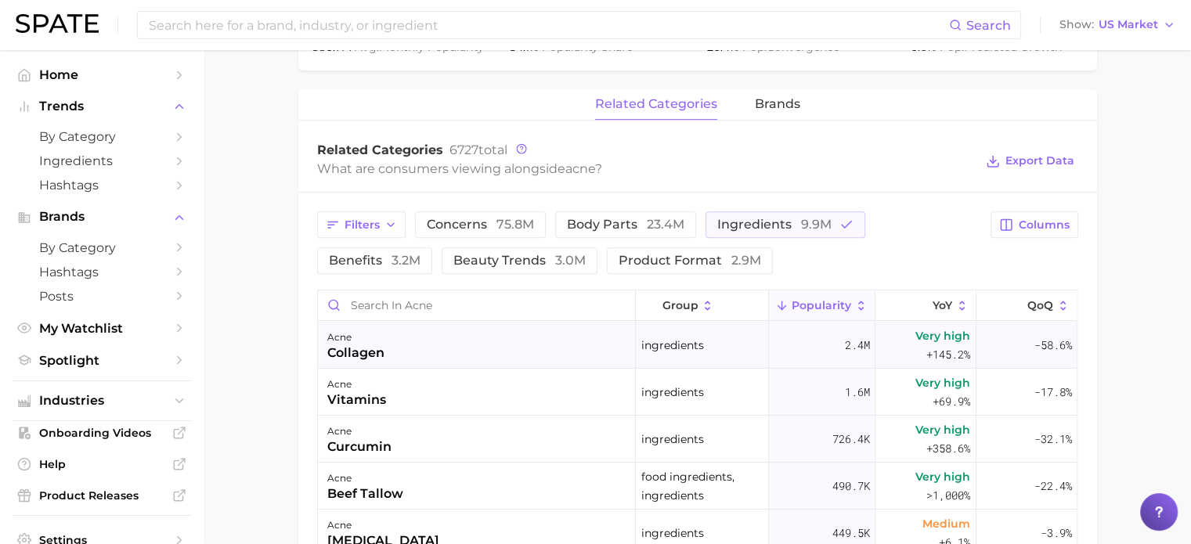
click at [801, 346] on div "2.4m" at bounding box center [822, 345] width 106 height 47
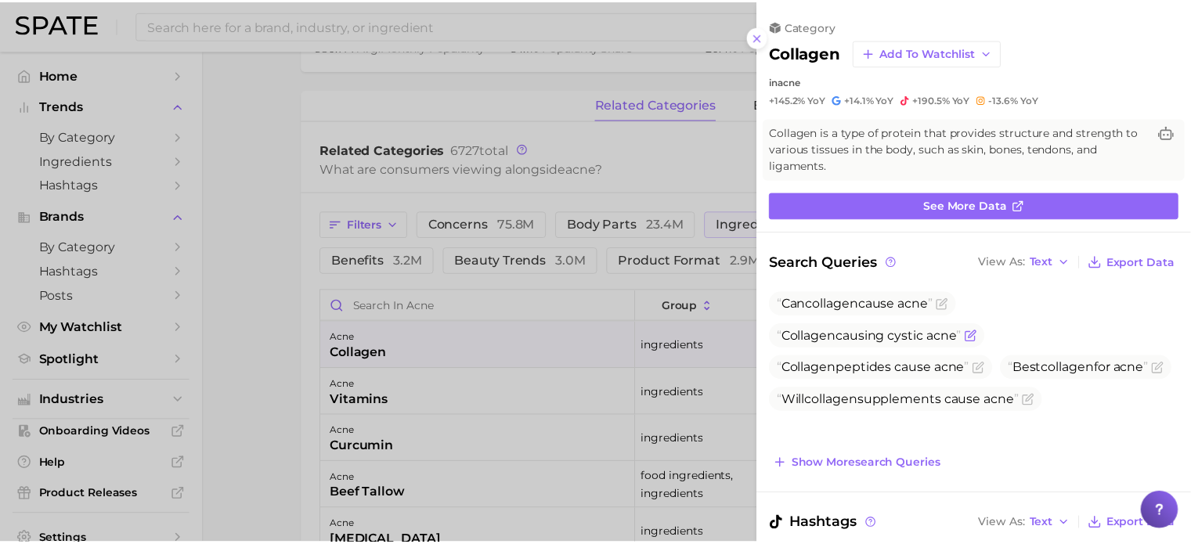
scroll to position [0, 0]
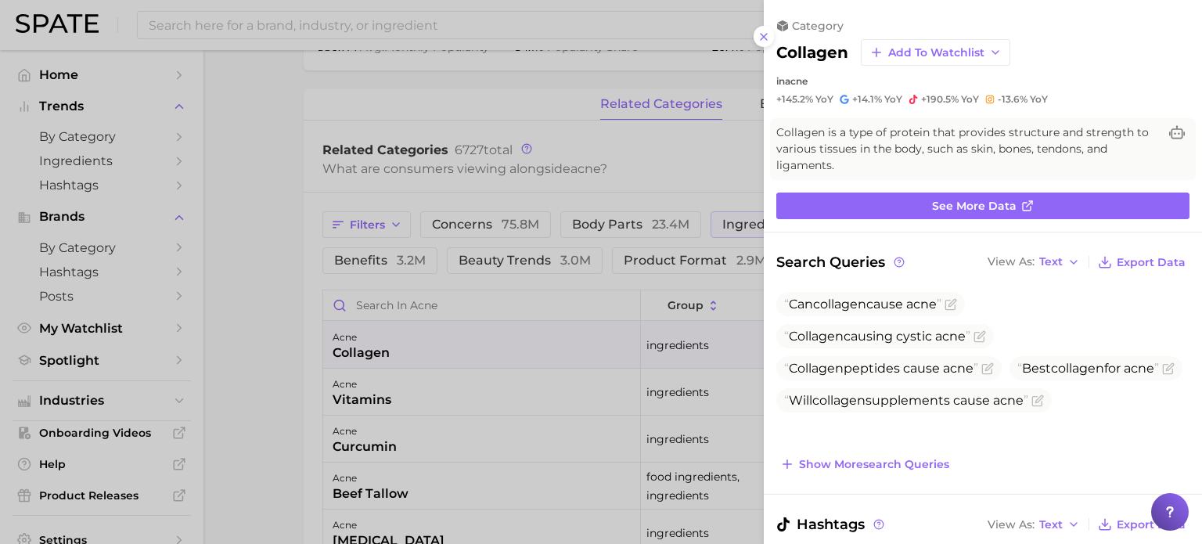
drag, startPoint x: 766, startPoint y: 35, endPoint x: 759, endPoint y: 52, distance: 17.6
click at [766, 35] on icon at bounding box center [764, 37] width 13 height 13
